Goal: Information Seeking & Learning: Learn about a topic

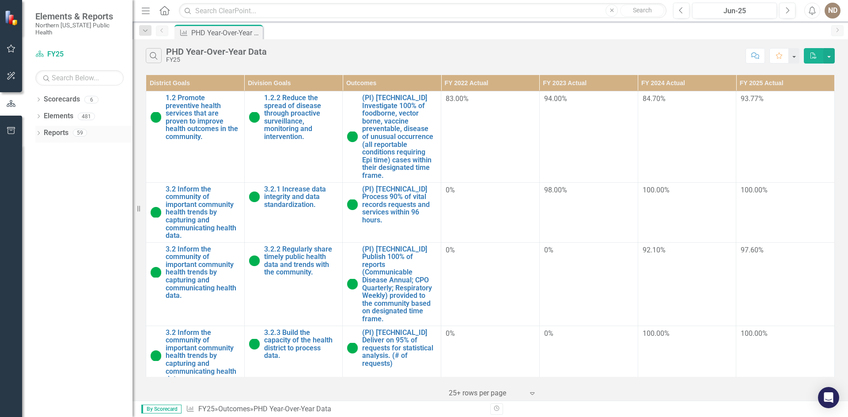
click at [38, 132] on icon "Dropdown" at bounding box center [38, 134] width 6 height 5
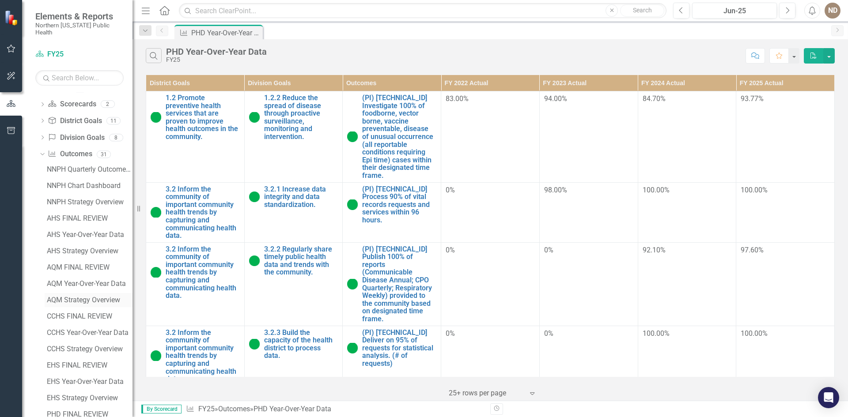
scroll to position [132, 0]
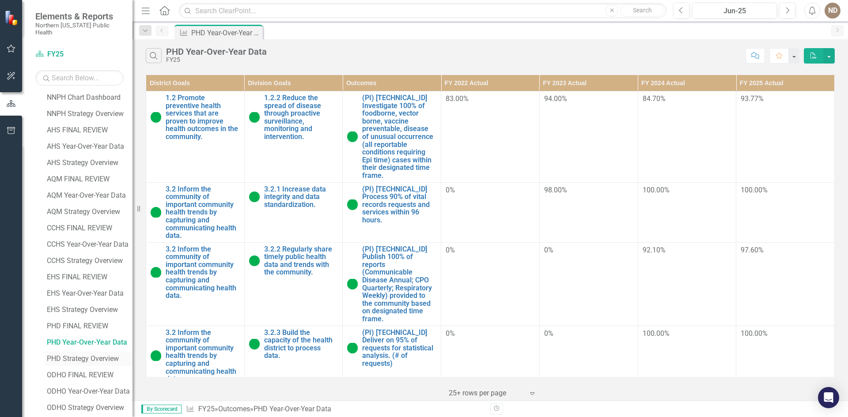
click at [83, 355] on div "PHD Strategy Overview" at bounding box center [90, 359] width 86 height 8
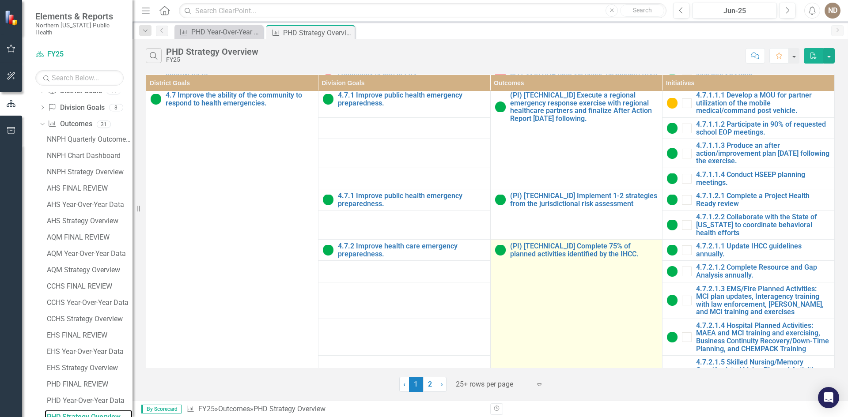
scroll to position [618, 0]
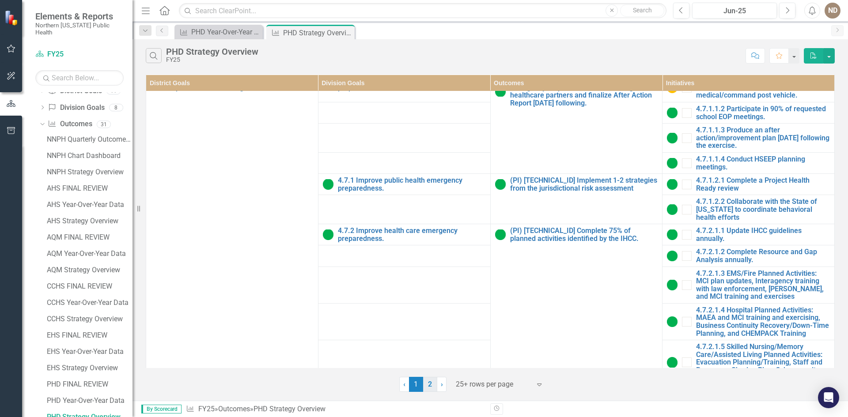
click at [427, 383] on link "2" at bounding box center [430, 384] width 14 height 15
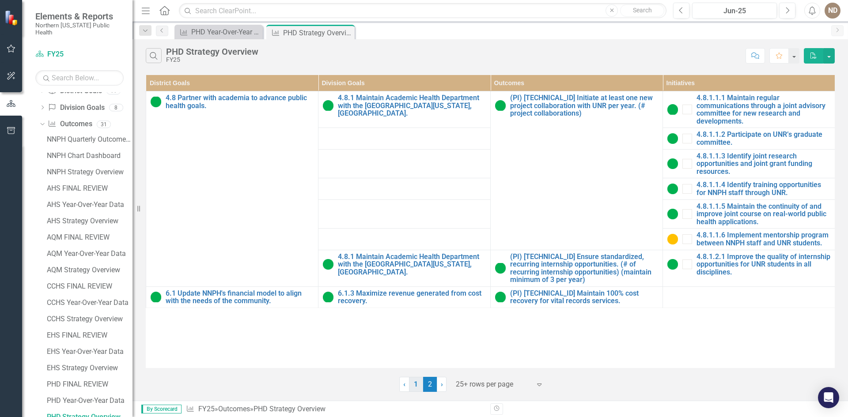
click at [417, 385] on link "1" at bounding box center [416, 384] width 14 height 15
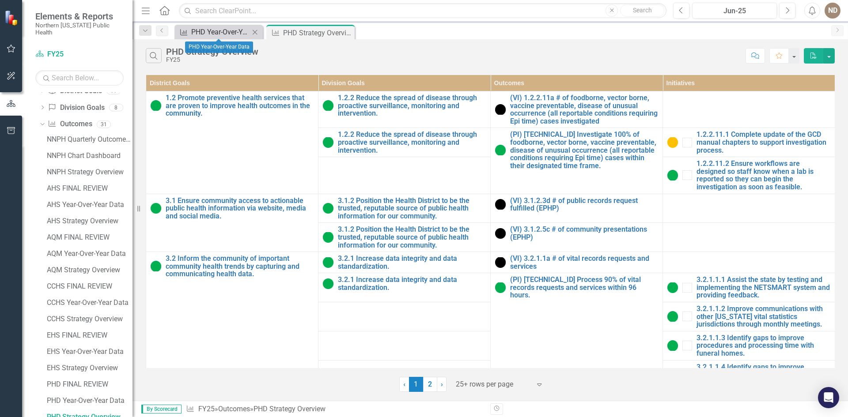
click at [217, 33] on div "PHD Year-Over-Year Data" at bounding box center [220, 31] width 58 height 11
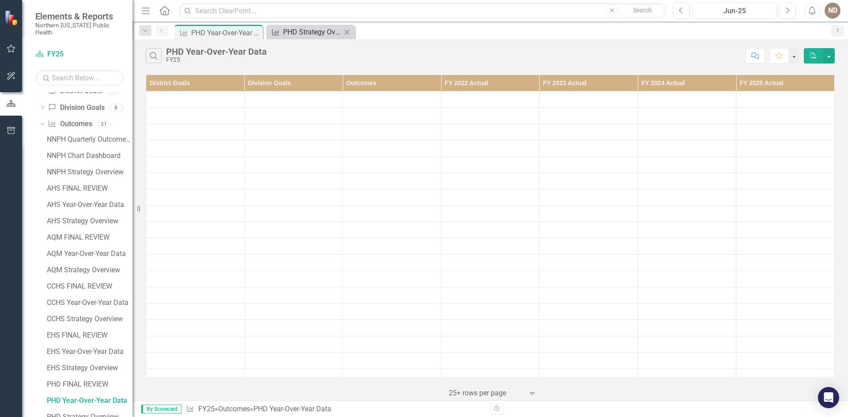
scroll to position [58, 0]
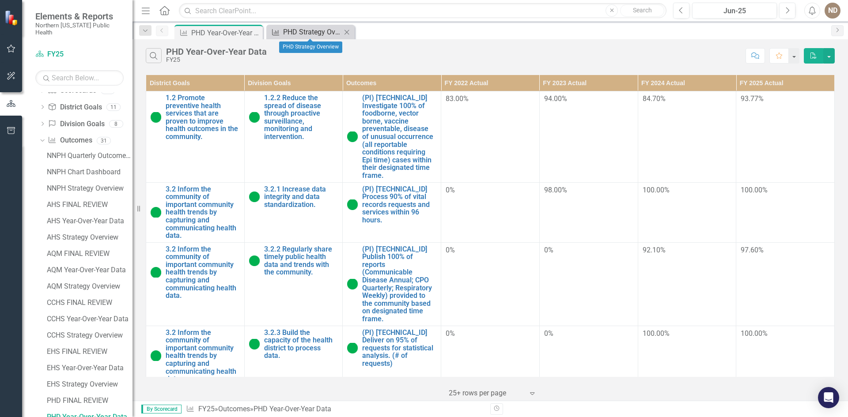
click at [306, 35] on div "PHD Strategy Overview" at bounding box center [312, 31] width 58 height 11
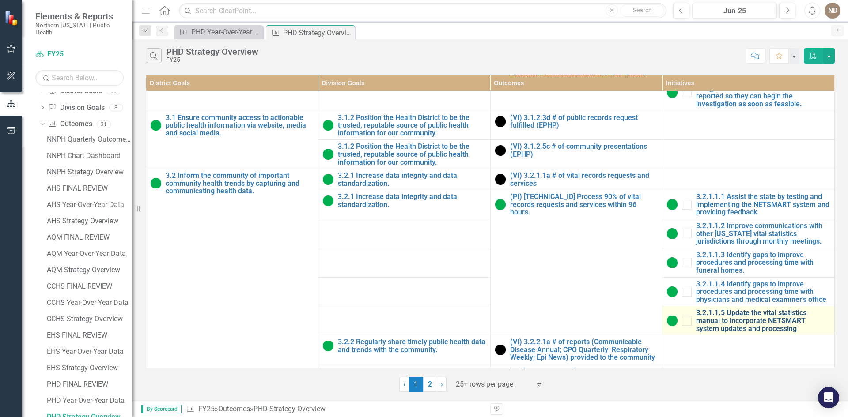
scroll to position [127, 0]
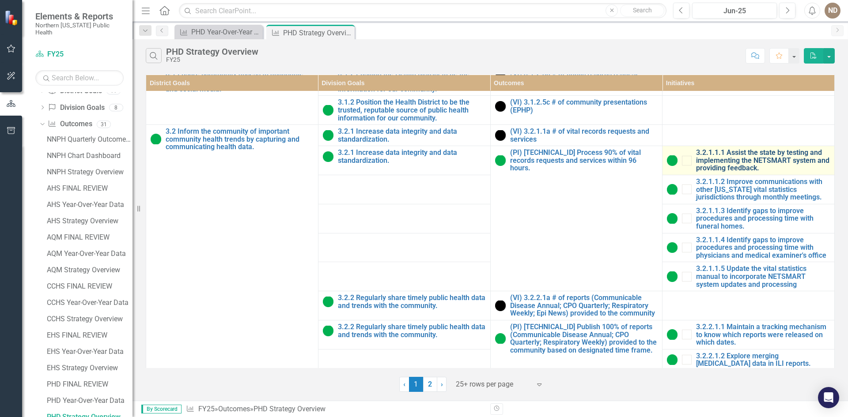
click at [750, 166] on link "3.2.1.1.1 Assist the state by testing and implementing the NETSMART system and …" at bounding box center [763, 160] width 134 height 23
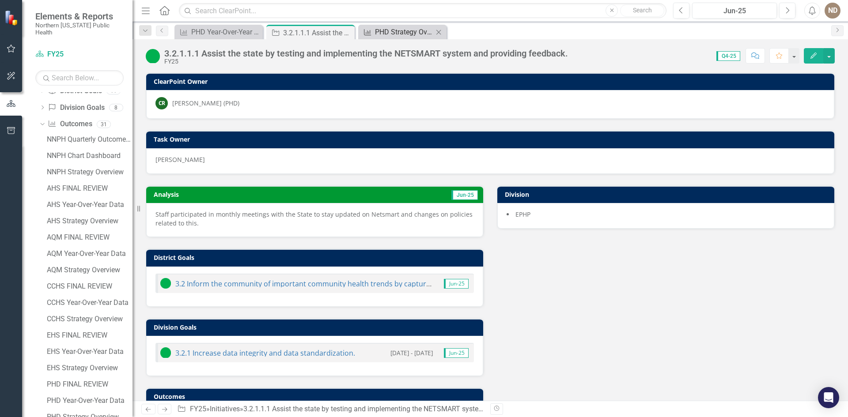
click at [391, 34] on div "PHD Strategy Overview" at bounding box center [404, 31] width 58 height 11
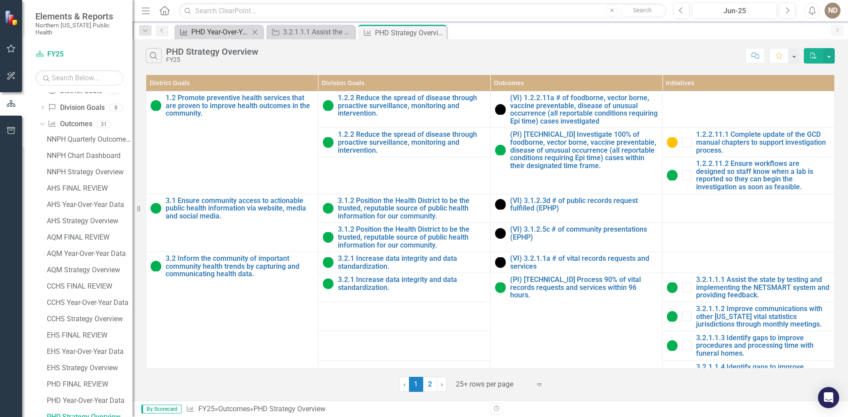
click at [228, 35] on div "PHD Year-Over-Year Data" at bounding box center [220, 31] width 58 height 11
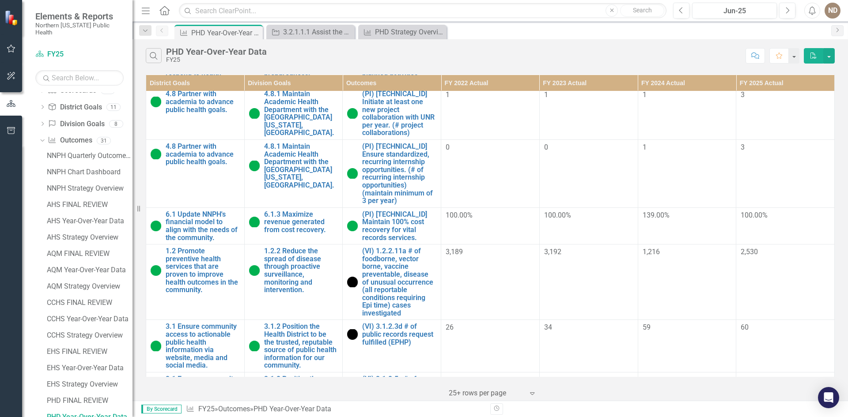
scroll to position [485, 0]
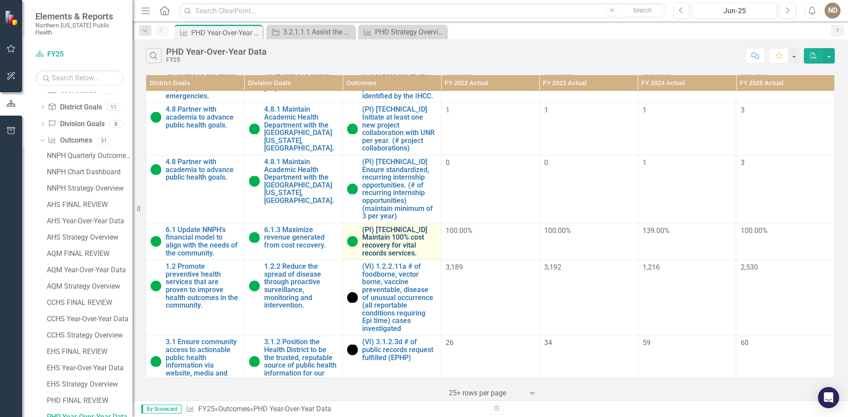
click at [395, 226] on link "(PI) [TECHNICAL_ID] Maintain 100% cost recovery for vital records services." at bounding box center [399, 241] width 74 height 31
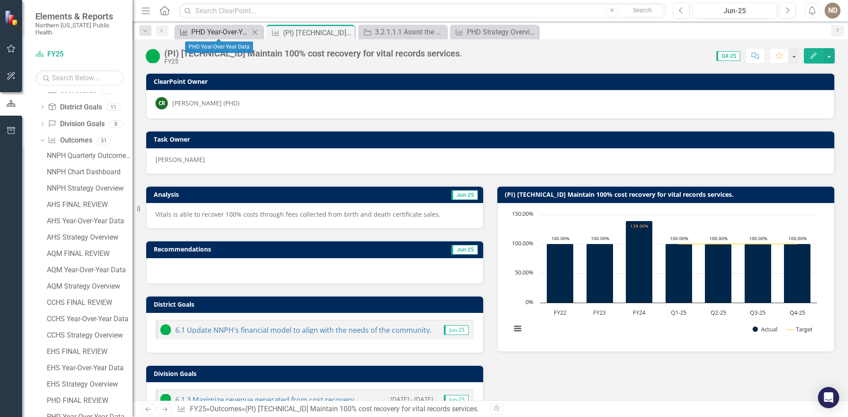
click at [202, 35] on div "PHD Year-Over-Year Data" at bounding box center [220, 31] width 58 height 11
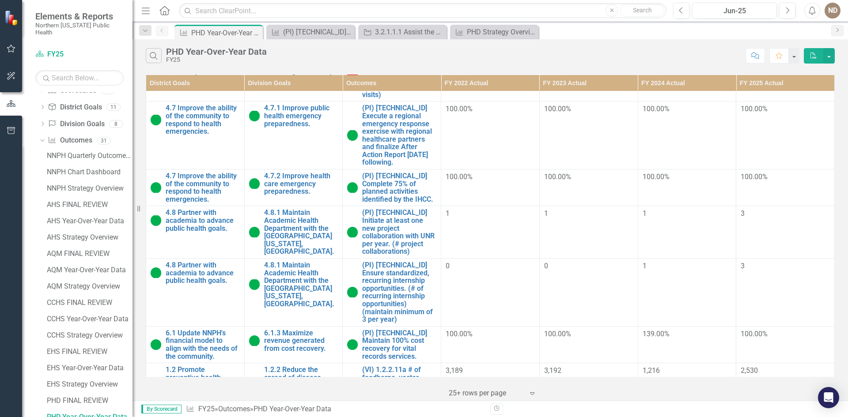
scroll to position [530, 0]
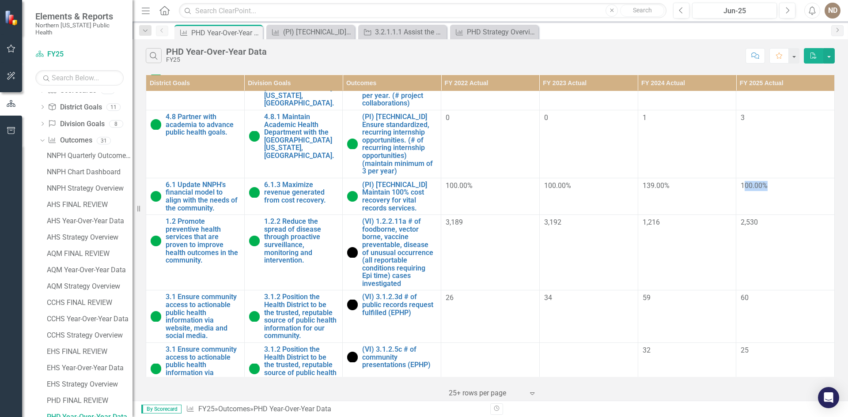
drag, startPoint x: 737, startPoint y: 161, endPoint x: 781, endPoint y: 162, distance: 43.3
click at [781, 181] on div "100.00%" at bounding box center [784, 186] width 89 height 10
click at [778, 181] on div "100.00%" at bounding box center [784, 186] width 89 height 10
drag, startPoint x: 781, startPoint y: 162, endPoint x: 712, endPoint y: 166, distance: 69.4
click at [712, 178] on tr "6.1 Update NNPH's financial model to align with the needs of the community. Lin…" at bounding box center [490, 196] width 688 height 37
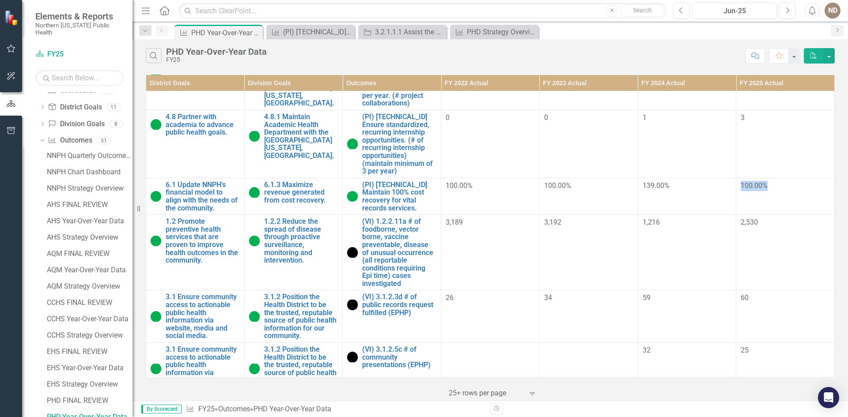
click at [712, 181] on div "139.00%" at bounding box center [686, 186] width 89 height 10
drag, startPoint x: 766, startPoint y: 162, endPoint x: 726, endPoint y: 162, distance: 40.6
click at [726, 178] on tr "6.1 Update NNPH's financial model to align with the needs of the community. Lin…" at bounding box center [490, 196] width 688 height 37
drag, startPoint x: 663, startPoint y: 198, endPoint x: 629, endPoint y: 201, distance: 33.7
click at [629, 215] on tr "1.2 Promote preventive health services that are proven to improve health outcom…" at bounding box center [490, 252] width 688 height 75
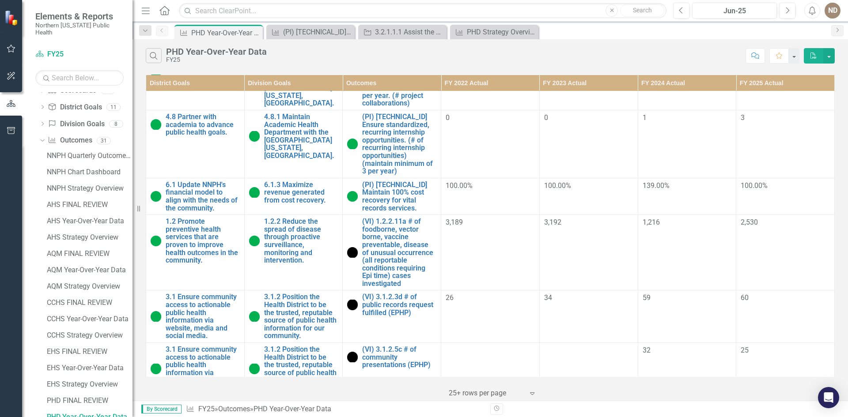
click at [740, 181] on span "100.00%" at bounding box center [753, 185] width 27 height 8
click at [746, 181] on span "100.00%" at bounding box center [753, 185] width 27 height 8
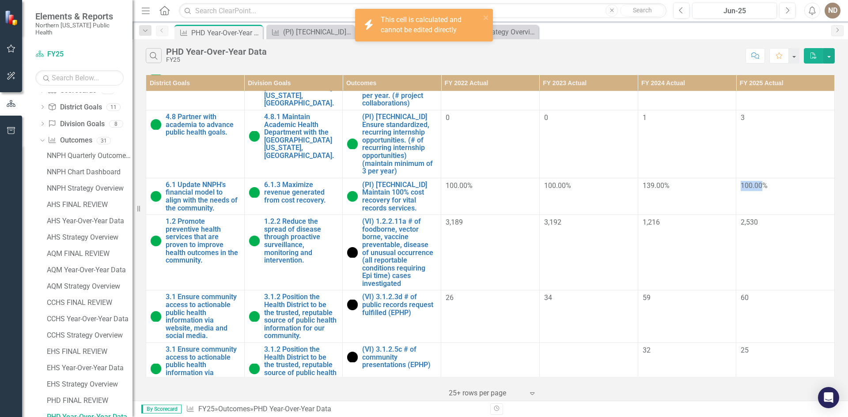
scroll to position [486, 0]
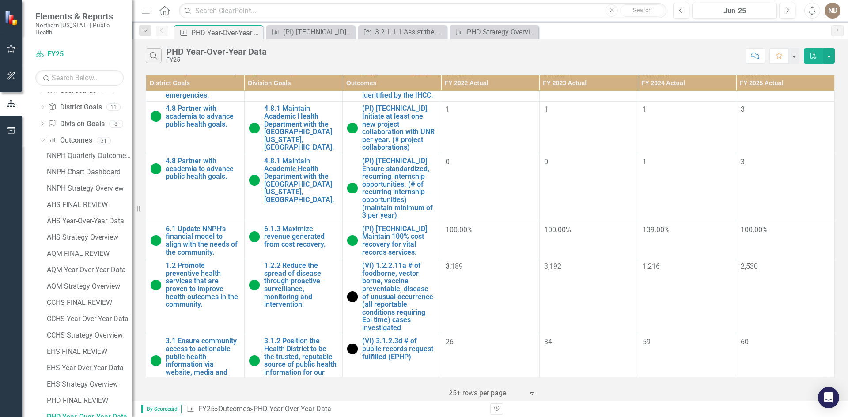
click at [707, 284] on td "1,216" at bounding box center [687, 296] width 98 height 75
click at [759, 222] on td "100.00%" at bounding box center [785, 240] width 98 height 37
drag, startPoint x: 658, startPoint y: 241, endPoint x: 623, endPoint y: 246, distance: 35.7
click at [623, 259] on tr "1.2 Promote preventive health services that are proven to improve health outcom…" at bounding box center [490, 296] width 688 height 75
drag, startPoint x: 639, startPoint y: 205, endPoint x: 667, endPoint y: 206, distance: 27.4
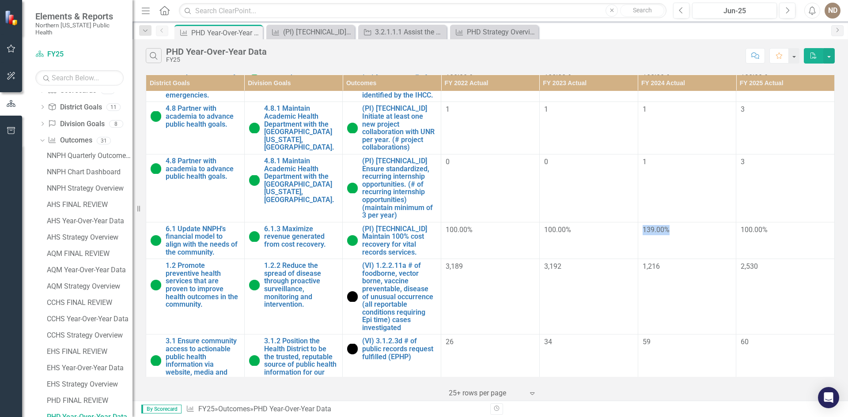
click at [667, 225] on div "139.00%" at bounding box center [686, 230] width 89 height 10
click at [765, 225] on div "100.00%" at bounding box center [784, 230] width 89 height 10
drag, startPoint x: 731, startPoint y: 202, endPoint x: 778, endPoint y: 203, distance: 46.4
click at [778, 222] on td "100.00%" at bounding box center [785, 240] width 98 height 37
drag, startPoint x: 539, startPoint y: 208, endPoint x: 559, endPoint y: 208, distance: 20.3
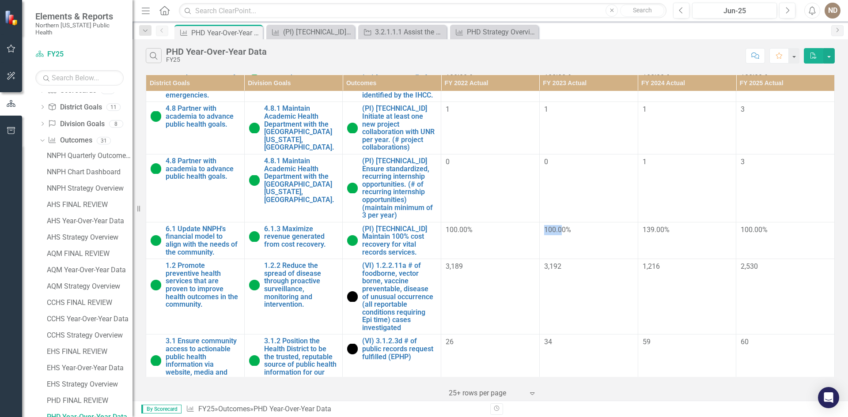
click at [559, 222] on td "100.00%" at bounding box center [588, 240] width 98 height 37
drag, startPoint x: 446, startPoint y: 206, endPoint x: 494, endPoint y: 210, distance: 48.8
click at [494, 225] on div "100.00%" at bounding box center [489, 230] width 89 height 10
drag, startPoint x: 544, startPoint y: 208, endPoint x: 600, endPoint y: 209, distance: 56.5
click at [600, 225] on div "100.00%" at bounding box center [588, 230] width 89 height 10
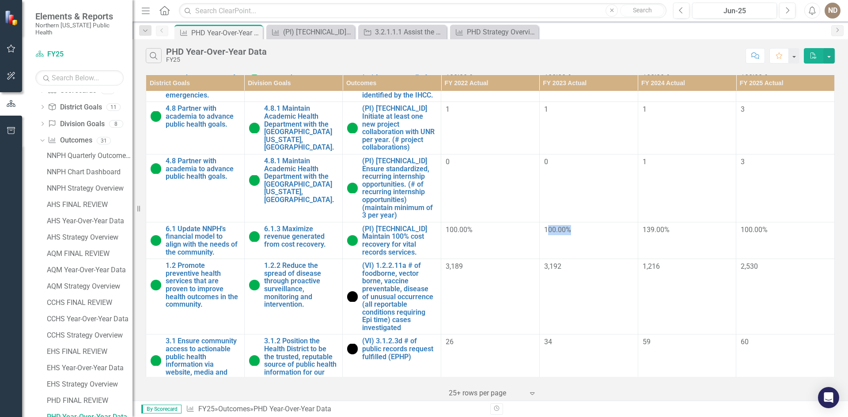
scroll to position [750, 0]
